Goal: Find specific page/section: Find specific page/section

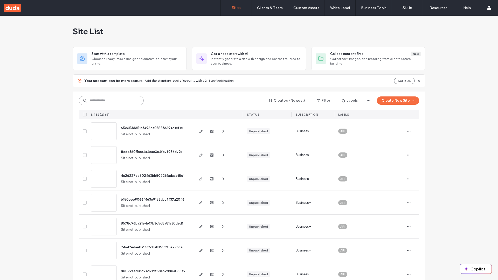
click at [111, 101] on input at bounding box center [111, 100] width 65 height 9
type input "**********"
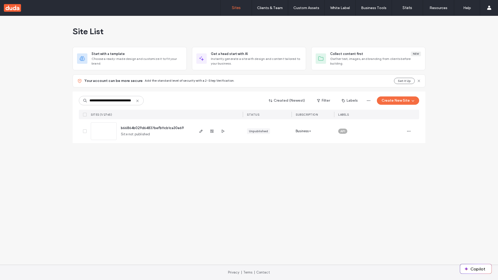
click at [153, 128] on span "b66864b029d64837befb11cb1ca30e69" at bounding box center [152, 128] width 63 height 4
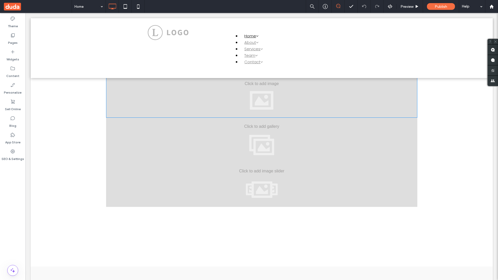
click at [262, 95] on div at bounding box center [261, 95] width 311 height 45
